Goal: Transaction & Acquisition: Purchase product/service

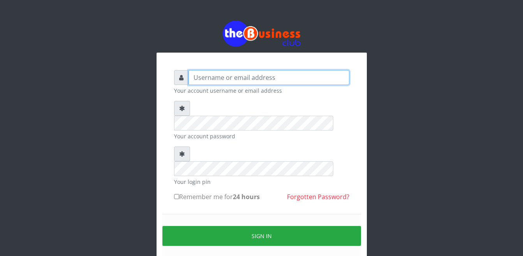
type input "Busybrain2"
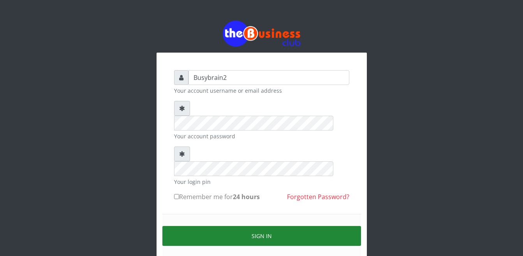
click at [227, 226] on button "Sign in" at bounding box center [261, 236] width 199 height 20
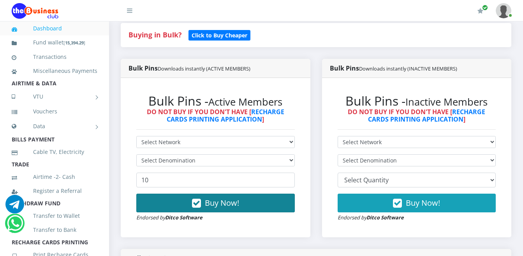
scroll to position [195, 0]
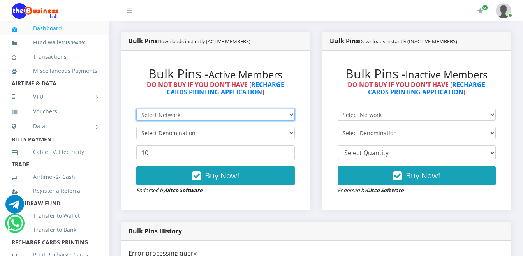
click at [285, 109] on select "Select Network MTN Globacom 9Mobile Airtel" at bounding box center [215, 115] width 159 height 12
select select "MTN"
click at [136, 109] on select "Select Network MTN Globacom 9Mobile Airtel" at bounding box center [215, 115] width 159 height 12
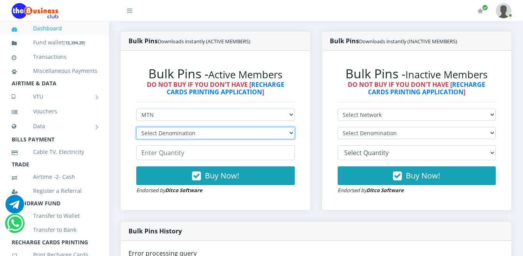
click at [286, 127] on select "Select Denomination MTN NGN100 - ₦96.99 MTN NGN200 - ₦193.98 MTN NGN400 - ₦387.…" at bounding box center [215, 133] width 159 height 12
select select "193.98-200"
click at [136, 127] on select "Select Denomination MTN NGN100 - ₦96.99 MTN NGN200 - ₦193.98 MTN NGN400 - ₦387.…" at bounding box center [215, 133] width 159 height 12
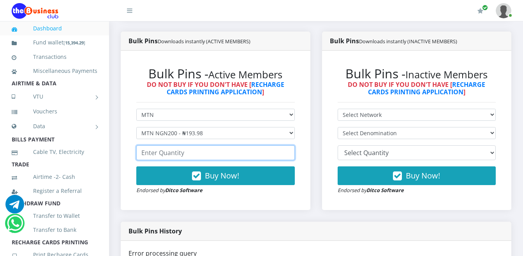
click at [266, 146] on input "number" at bounding box center [215, 152] width 159 height 15
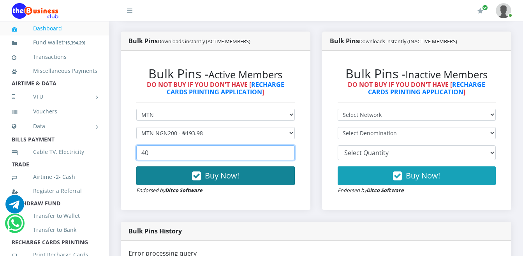
type input "40"
click at [245, 175] on button "Buy Now!" at bounding box center [215, 175] width 159 height 19
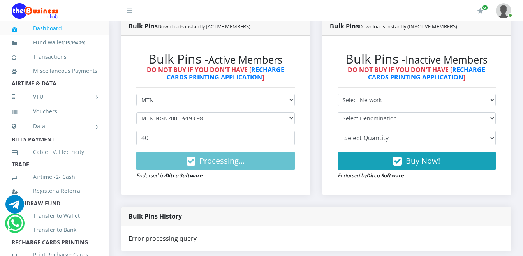
scroll to position [138, 0]
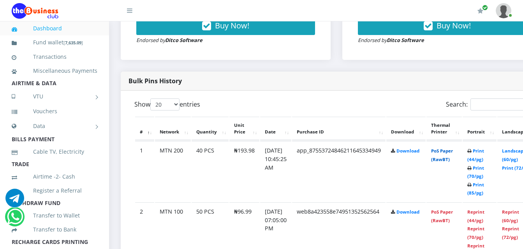
click at [451, 148] on link "PoS Paper (RawBT)" at bounding box center [442, 155] width 22 height 14
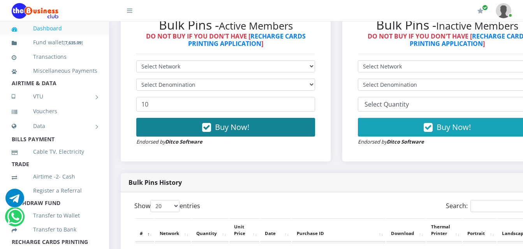
scroll to position [234, 0]
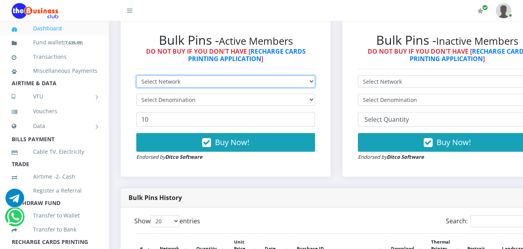
click at [273, 76] on select "Select Network MTN Globacom 9Mobile Airtel" at bounding box center [225, 82] width 179 height 12
select select "Airtel"
click at [136, 76] on select "Select Network MTN Globacom 9Mobile Airtel" at bounding box center [225, 82] width 179 height 12
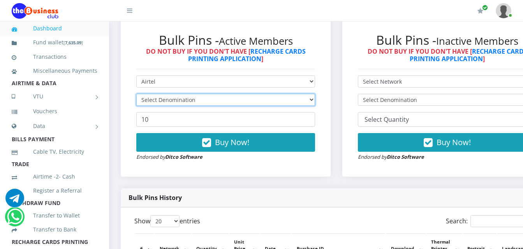
click at [282, 94] on select "Select Denomination" at bounding box center [225, 100] width 179 height 12
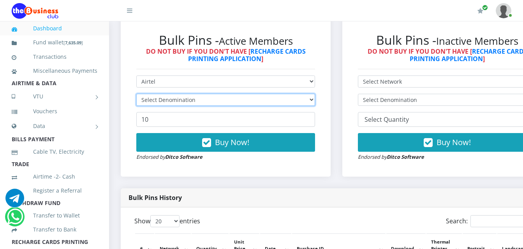
click at [282, 94] on select "Select Denomination" at bounding box center [225, 100] width 179 height 12
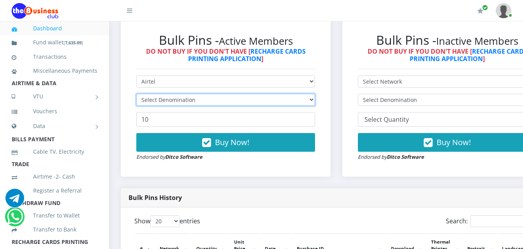
click at [282, 94] on select "Select Denomination" at bounding box center [225, 100] width 179 height 12
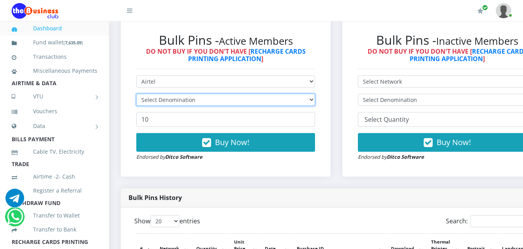
click at [282, 94] on select "Select Denomination" at bounding box center [225, 100] width 179 height 12
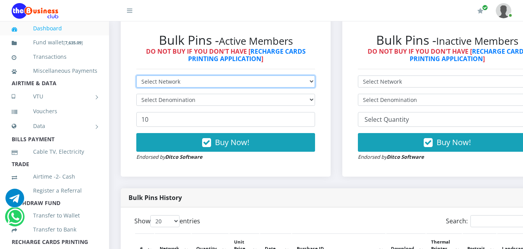
click at [209, 76] on select "Select Network MTN Globacom 9Mobile Airtel" at bounding box center [225, 82] width 179 height 12
select select "Airtel"
click at [136, 76] on select "Select Network MTN Globacom 9Mobile Airtel" at bounding box center [225, 82] width 179 height 12
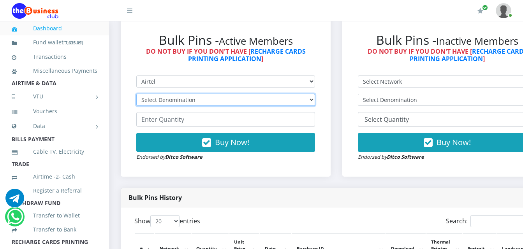
click at [212, 94] on select "Select Denomination Airtel NGN100 - ₦96.38 Airtel NGN200 - ₦192.76 Airtel NGN50…" at bounding box center [225, 100] width 179 height 12
select select "192.76-200"
click at [136, 94] on select "Select Denomination Airtel NGN100 - ₦96.38 Airtel NGN200 - ₦192.76 Airtel NGN50…" at bounding box center [225, 100] width 179 height 12
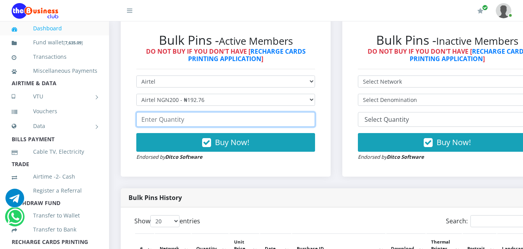
click at [213, 114] on input "number" at bounding box center [225, 119] width 179 height 15
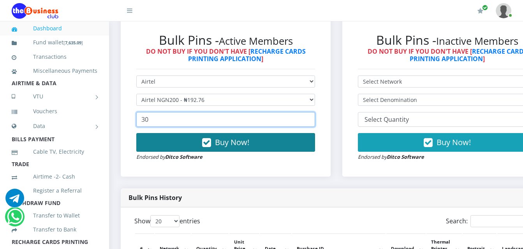
type input "30"
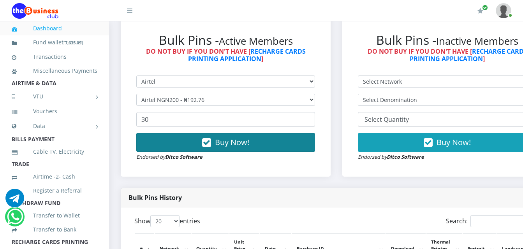
click at [215, 138] on button "Buy Now!" at bounding box center [225, 142] width 179 height 19
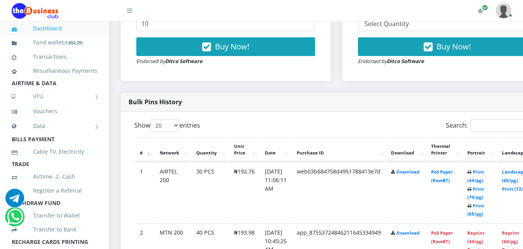
scroll to position [351, 0]
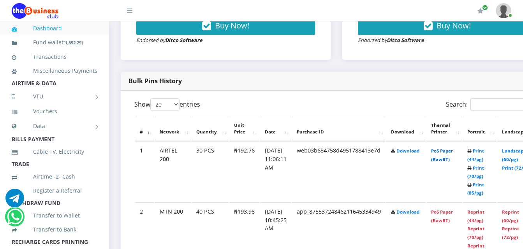
click at [453, 150] on link "PoS Paper (RawBT)" at bounding box center [442, 155] width 22 height 14
